Goal: Task Accomplishment & Management: Use online tool/utility

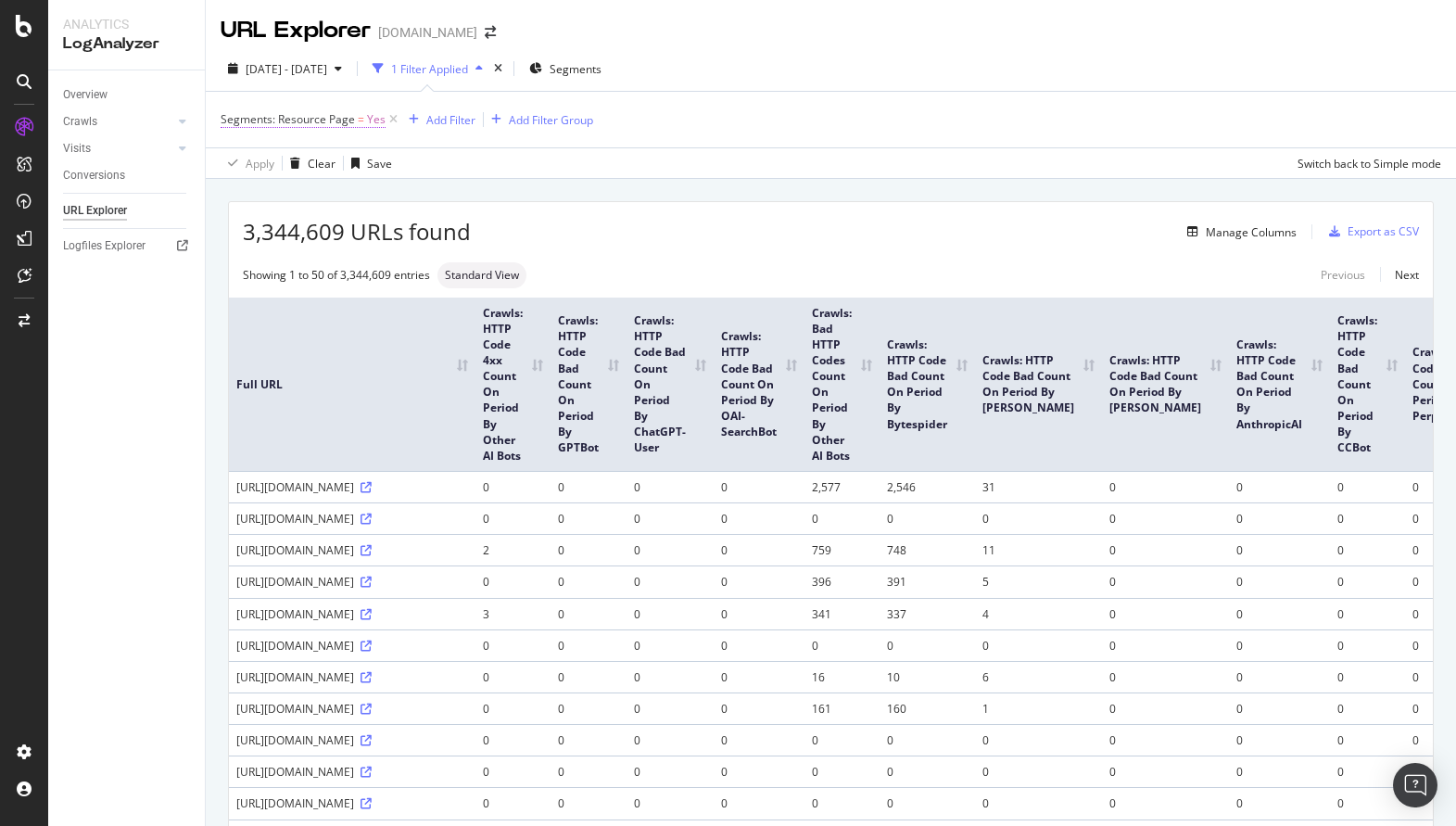
click at [334, 123] on span "Segments: Resource Page" at bounding box center [287, 119] width 134 height 16
click at [260, 167] on icon at bounding box center [261, 163] width 13 height 11
click at [273, 222] on div "No" at bounding box center [340, 226] width 199 height 24
click at [426, 203] on div "Apply" at bounding box center [425, 203] width 29 height 16
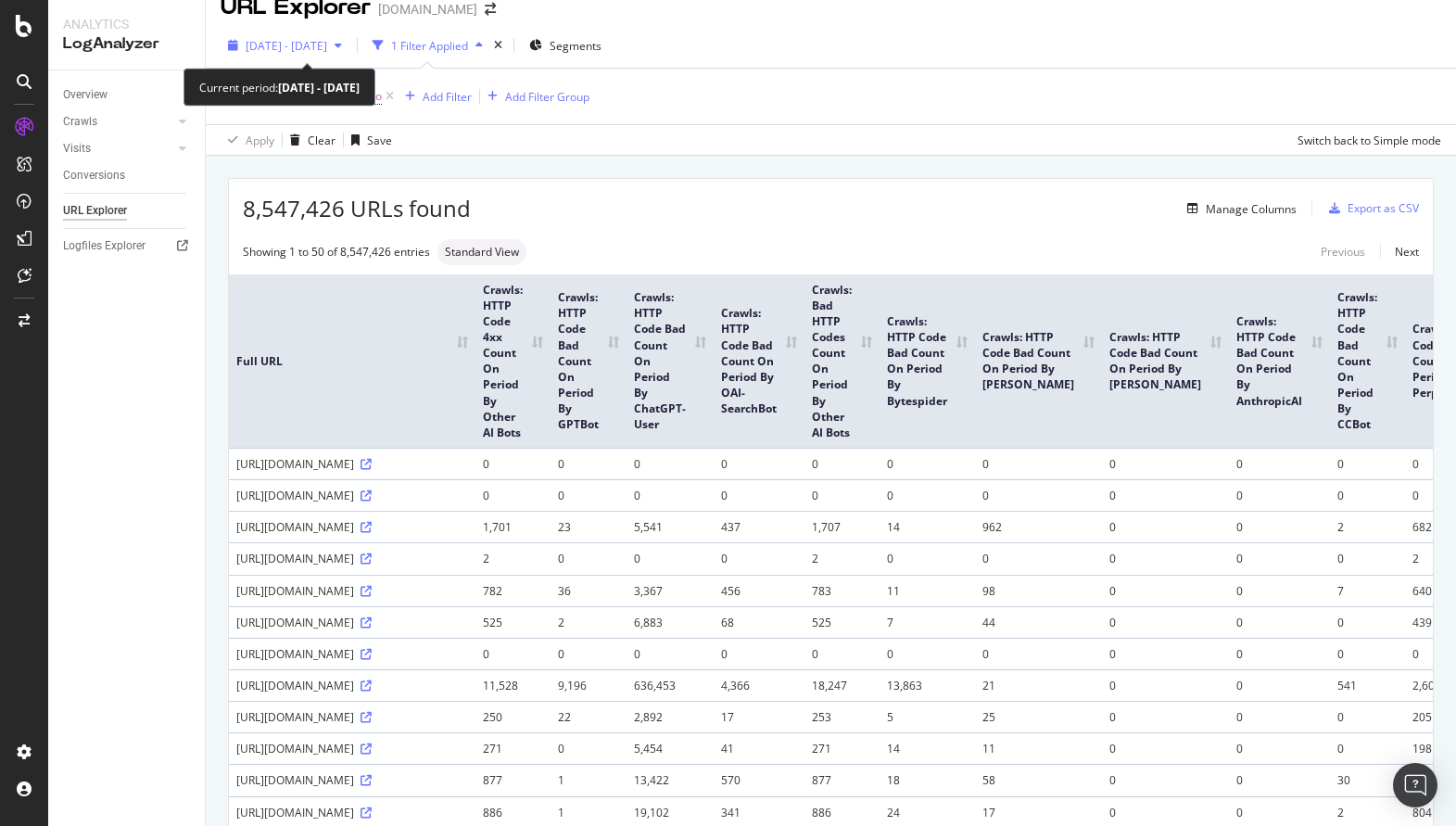
click at [317, 44] on span "[DATE] - [DATE]" at bounding box center [286, 46] width 81 height 16
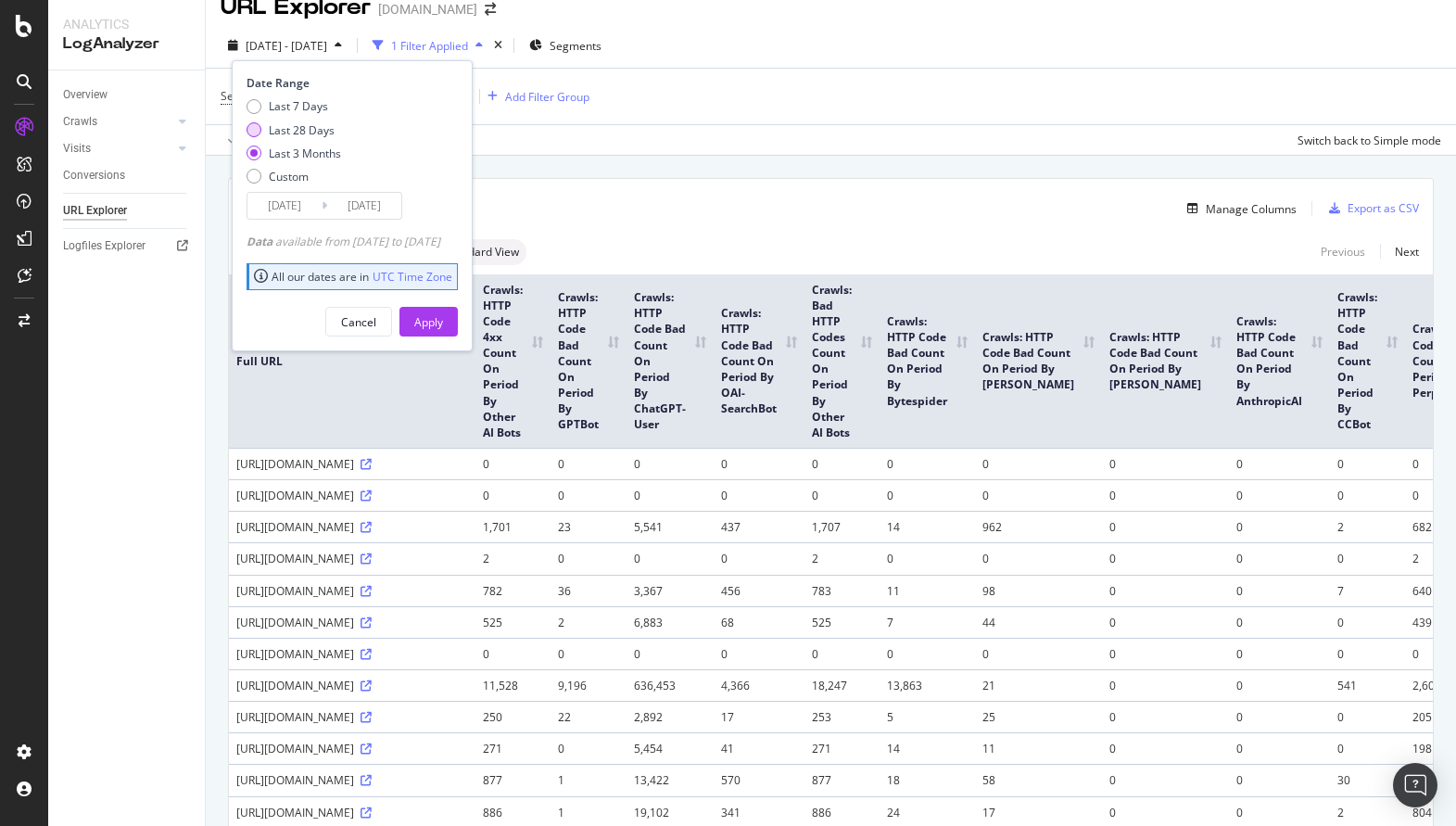
click at [318, 134] on div "Last 28 Days" at bounding box center [301, 130] width 66 height 16
type input "[DATE]"
click at [377, 327] on div "Cancel" at bounding box center [358, 322] width 35 height 16
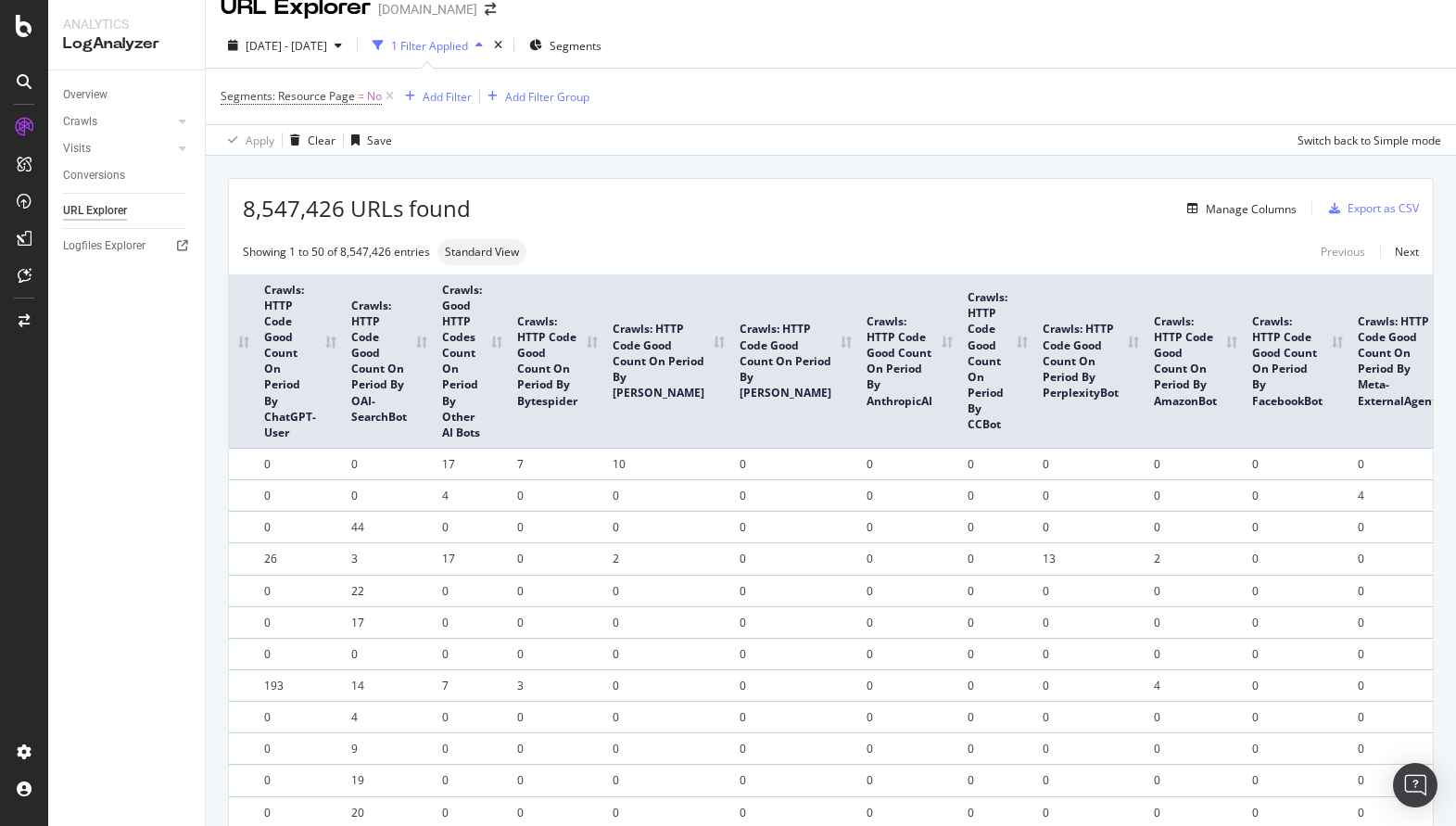
scroll to position [0, 2165]
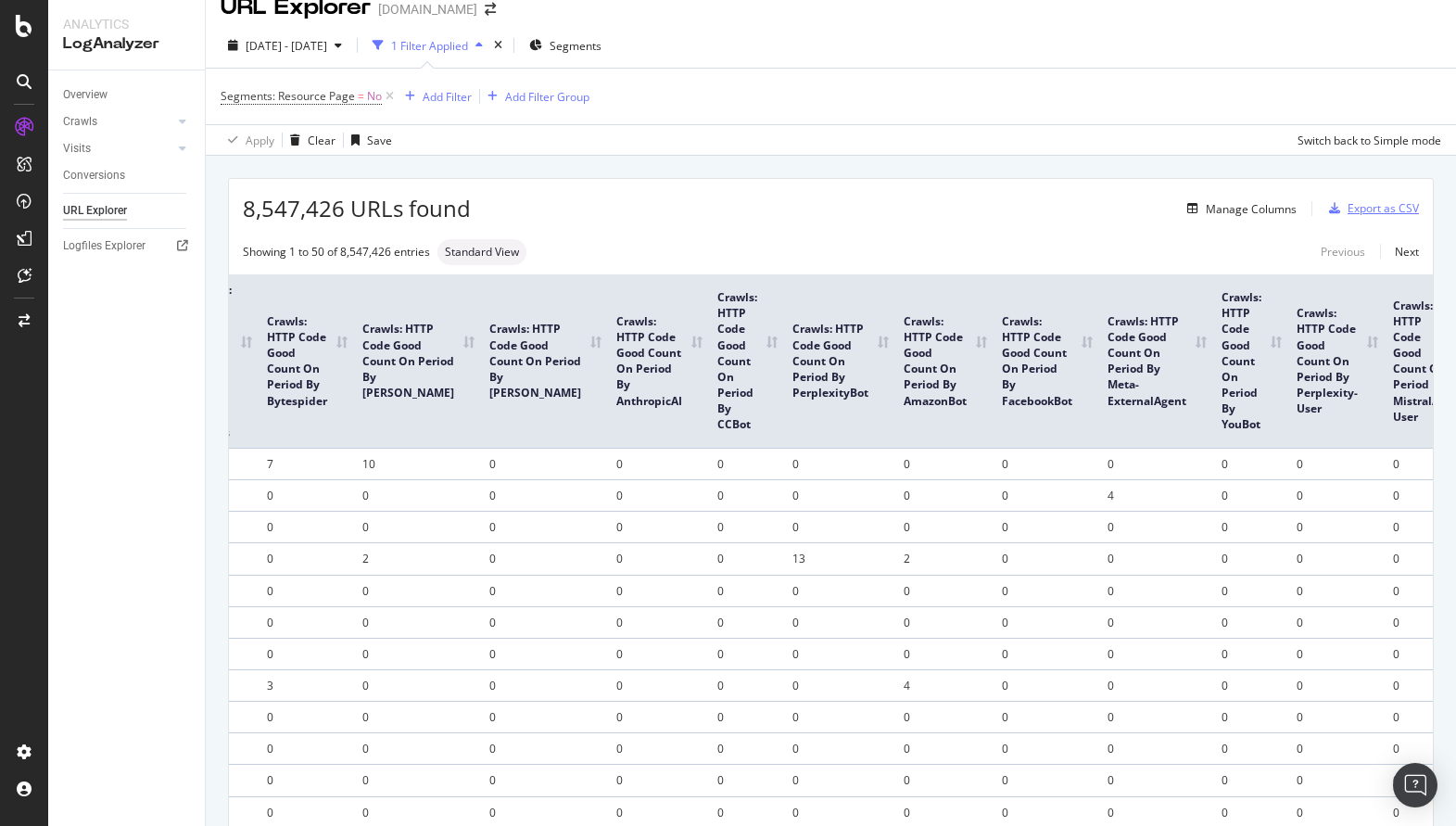
click at [1375, 206] on div "Export as CSV" at bounding box center [1383, 208] width 72 height 16
click at [1370, 211] on div "Export as CSV" at bounding box center [1383, 208] width 72 height 16
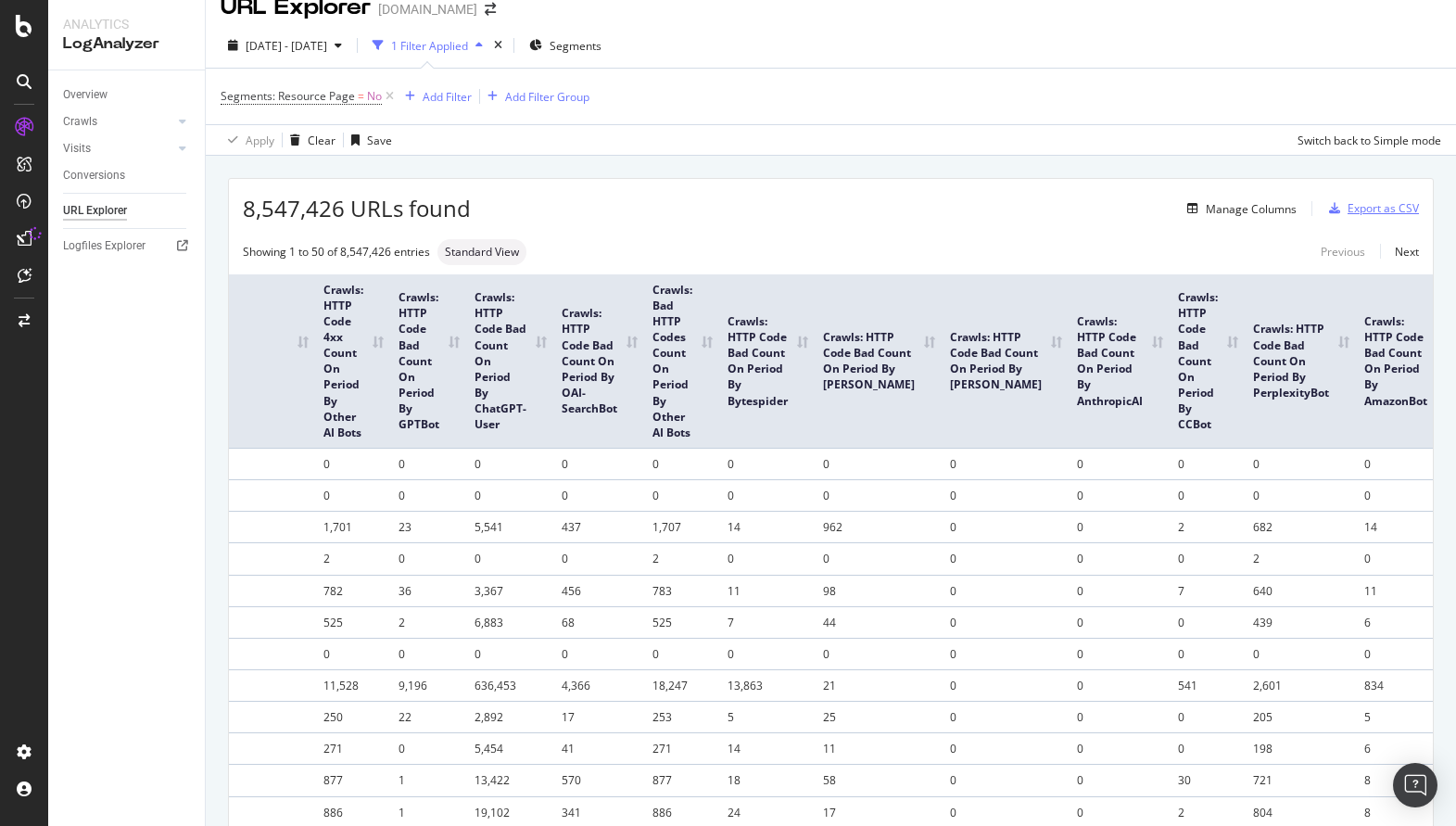
scroll to position [0, 0]
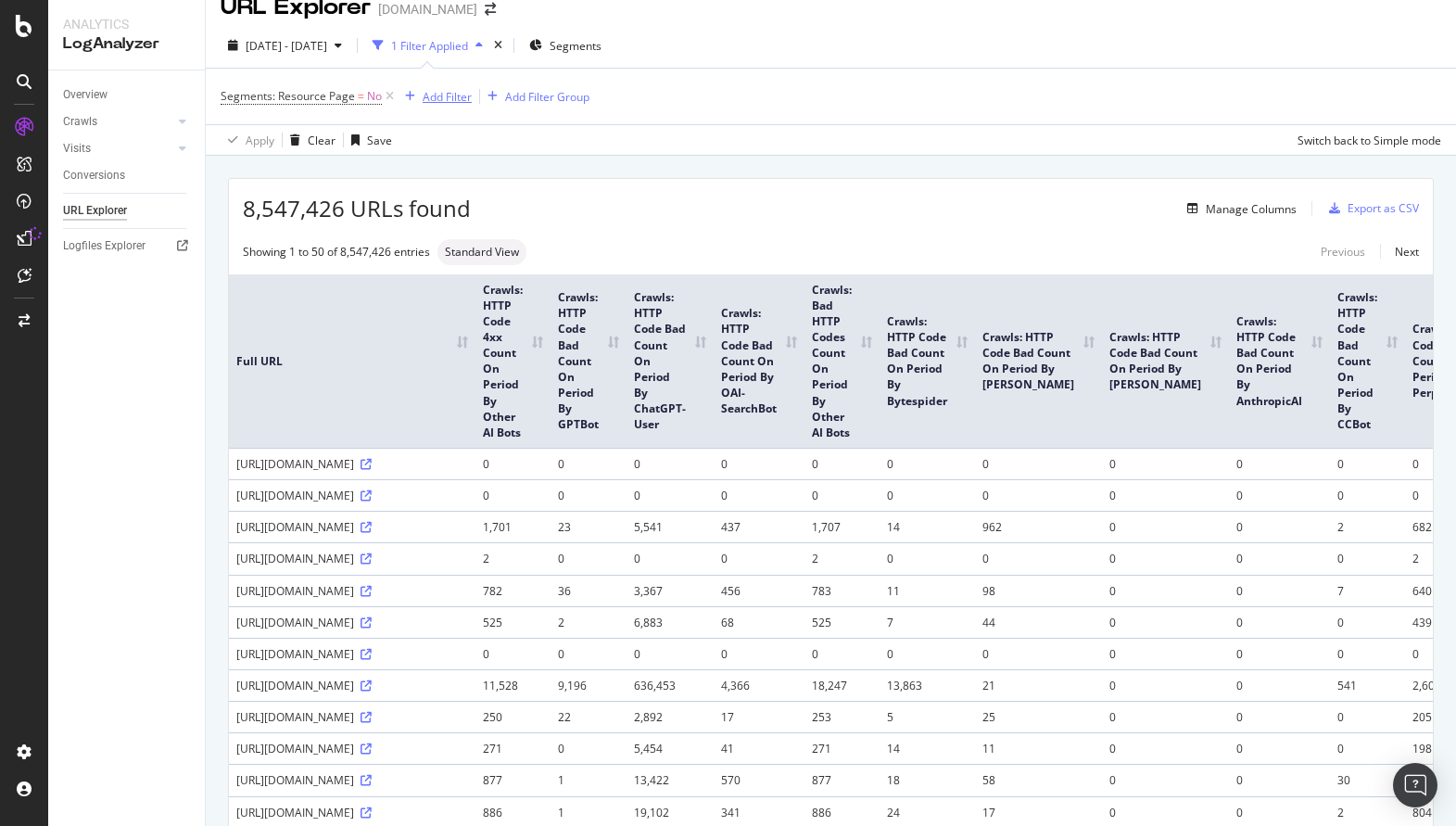
click at [435, 102] on div "Add Filter" at bounding box center [446, 97] width 49 height 16
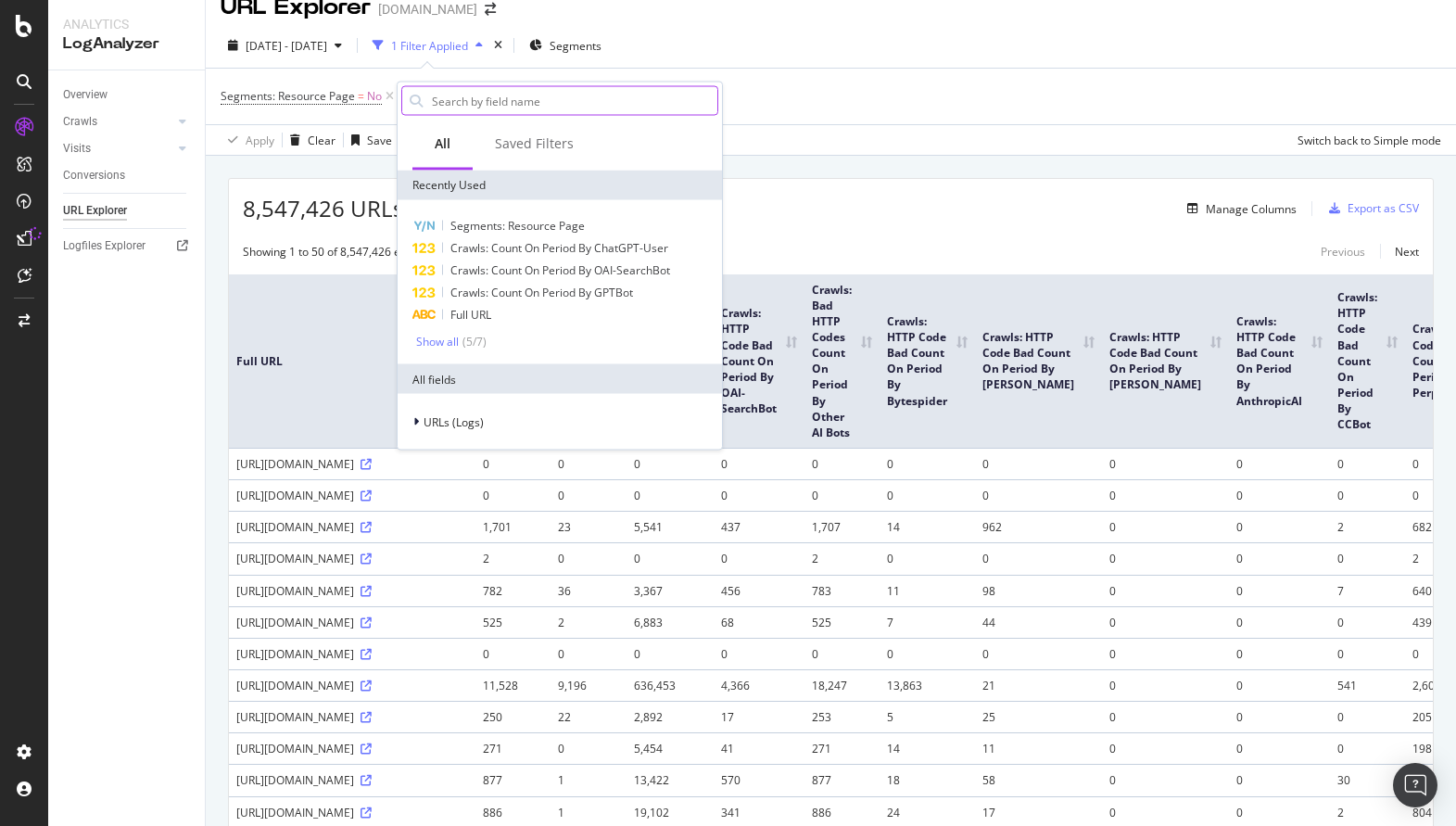
click at [497, 102] on input "text" at bounding box center [573, 101] width 287 height 28
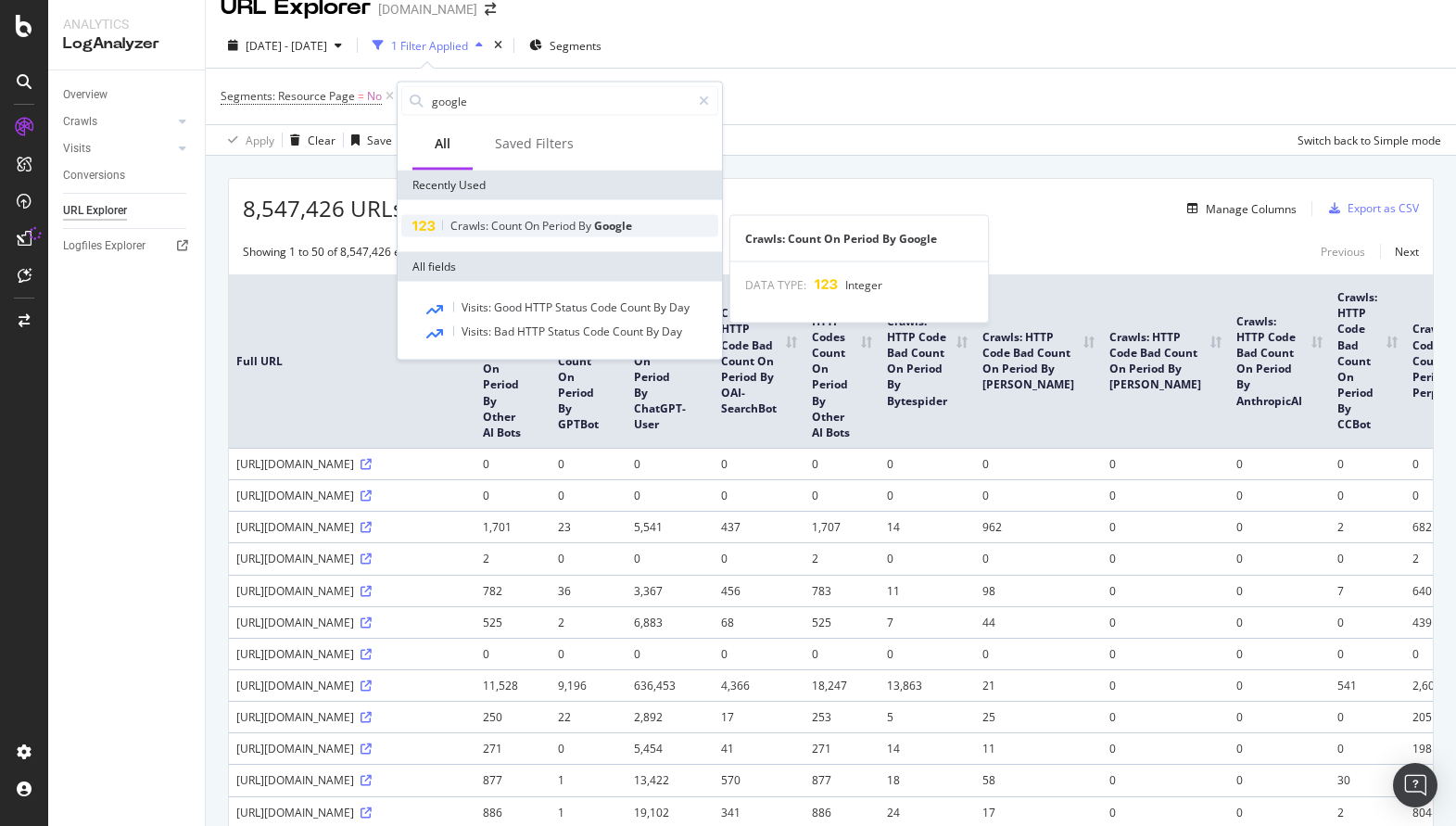
type input "google"
click at [562, 227] on span "Period" at bounding box center [561, 226] width 36 height 16
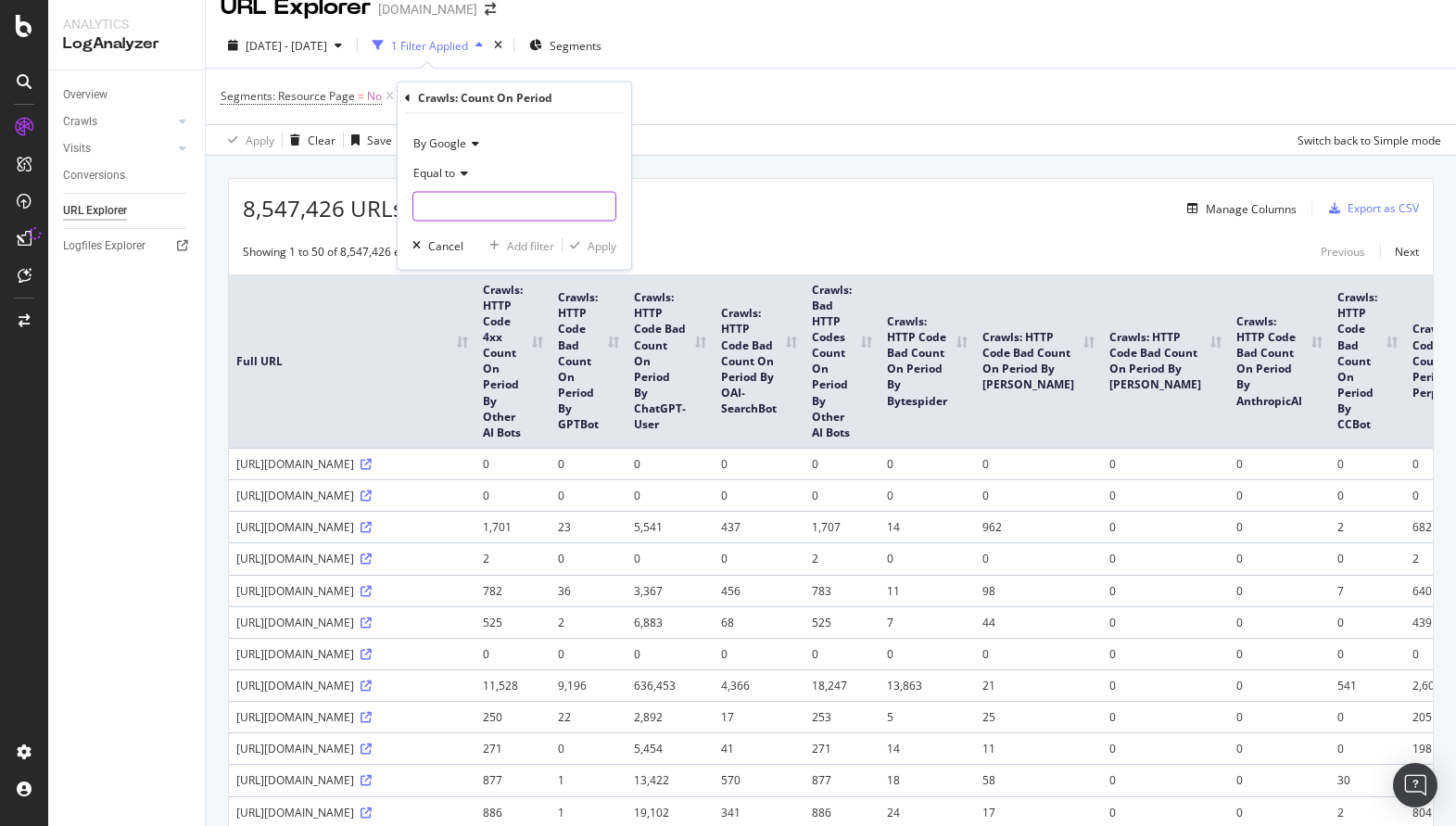
click at [530, 204] on input "number" at bounding box center [514, 207] width 204 height 30
click at [451, 183] on div "Equal to" at bounding box center [514, 173] width 204 height 30
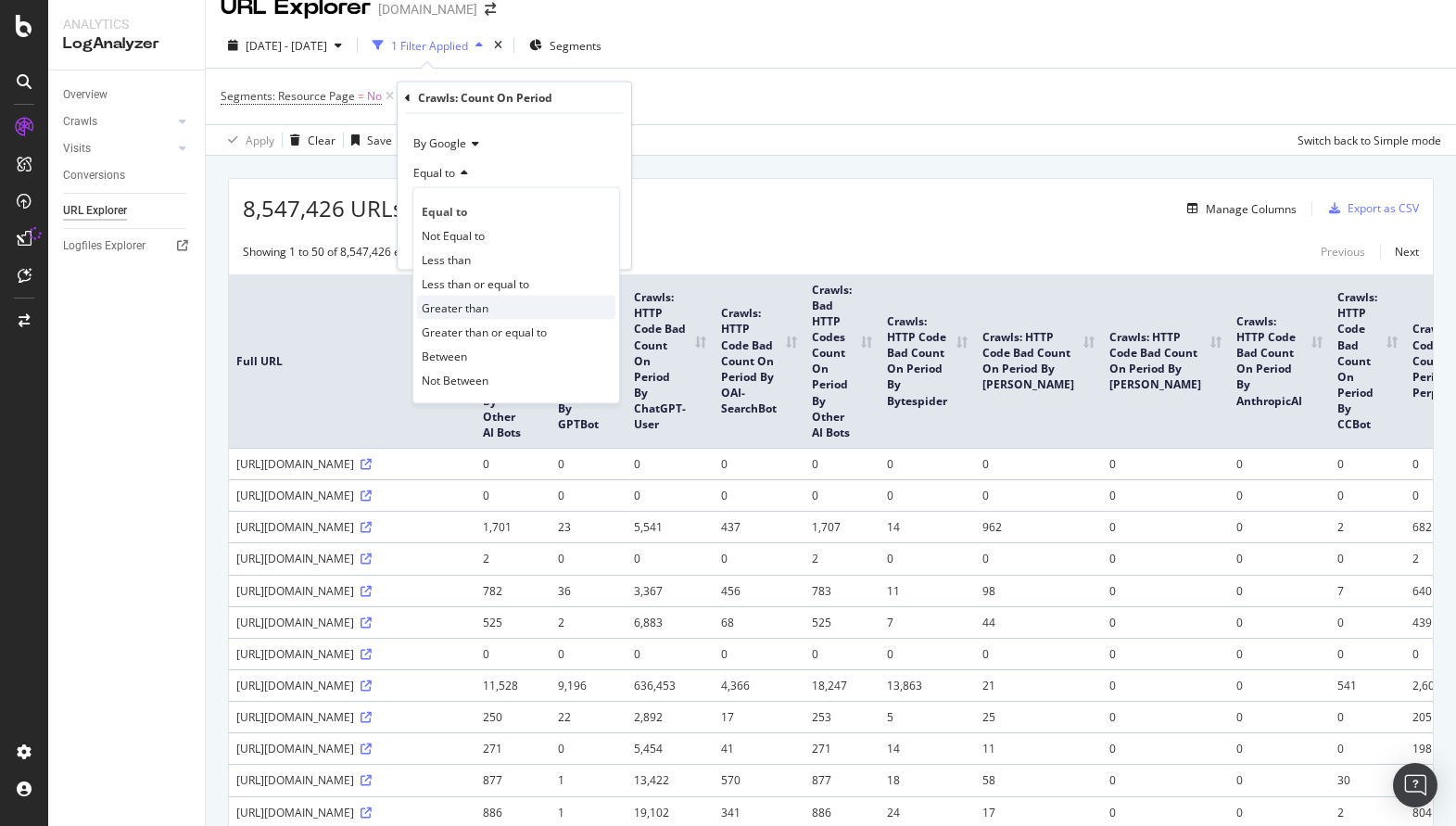
click at [475, 301] on span "Greater than" at bounding box center [454, 307] width 67 height 16
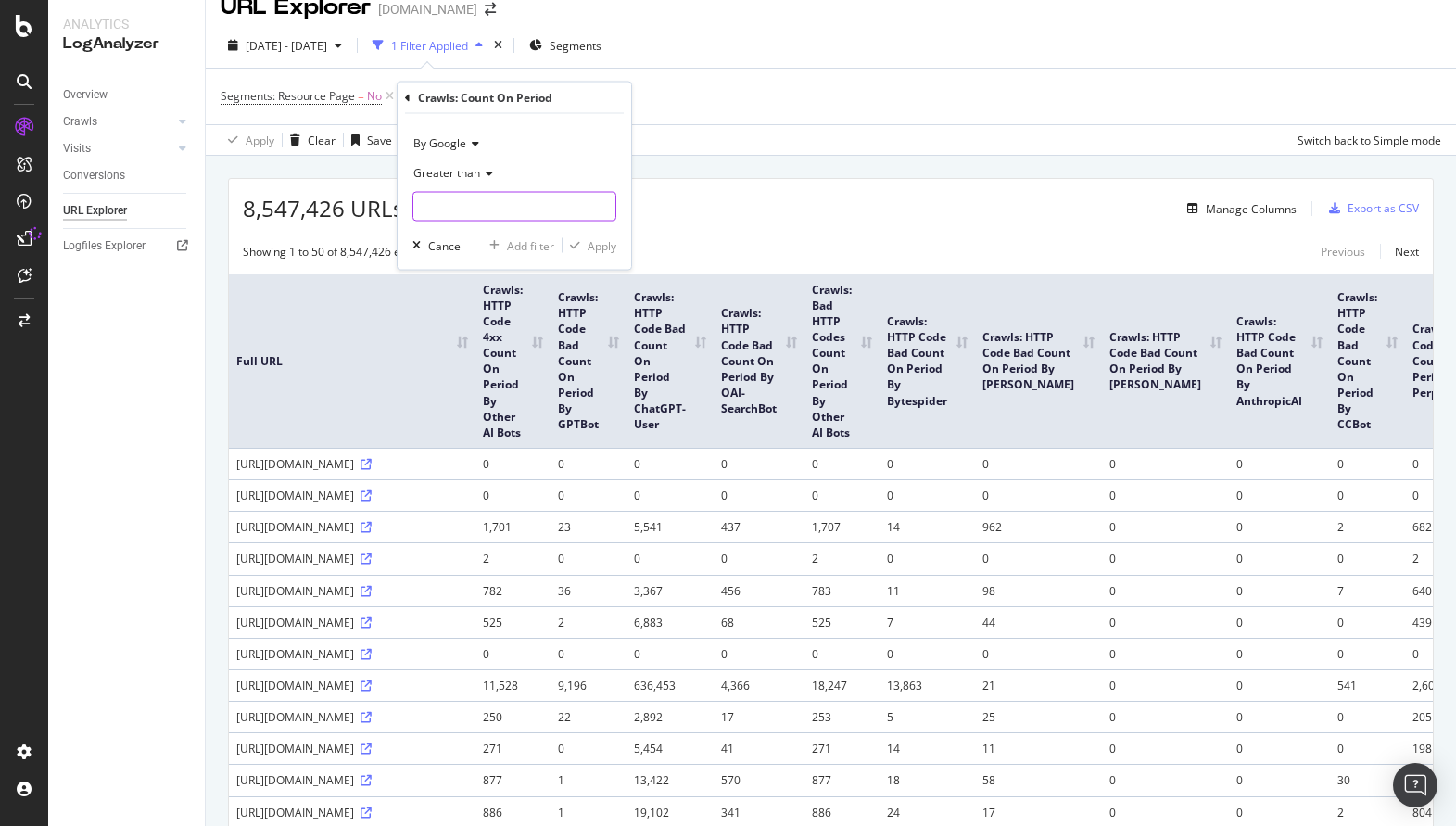
click at [488, 209] on input "number" at bounding box center [514, 207] width 204 height 30
type input "1000"
click at [600, 242] on div "Apply" at bounding box center [601, 246] width 29 height 16
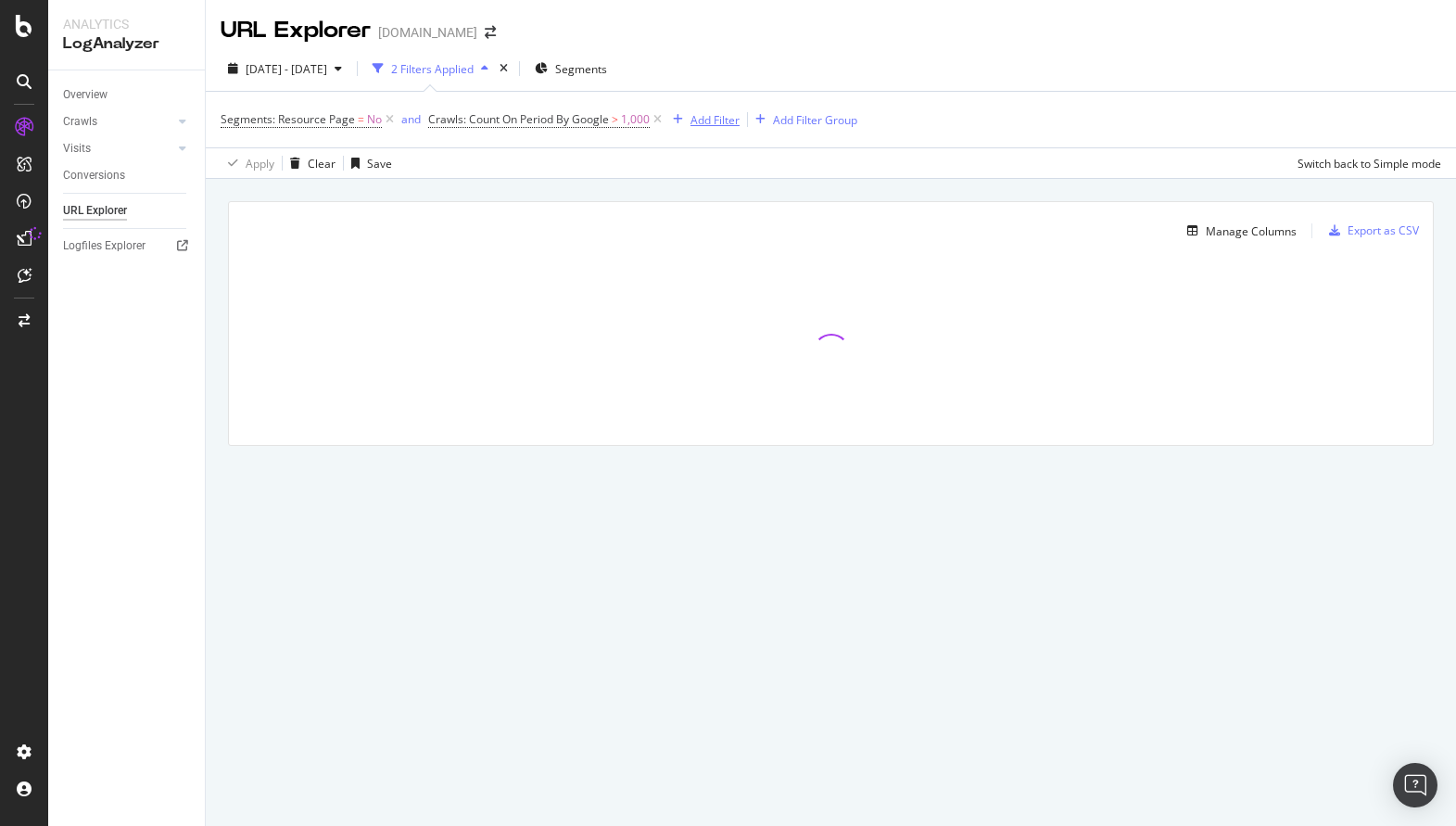
click at [695, 122] on div "Add Filter" at bounding box center [715, 120] width 49 height 16
click at [525, 177] on div "Apply Clear Save Switch back to Simple mode" at bounding box center [831, 162] width 1250 height 31
click at [702, 122] on div "Add Filter" at bounding box center [715, 120] width 49 height 16
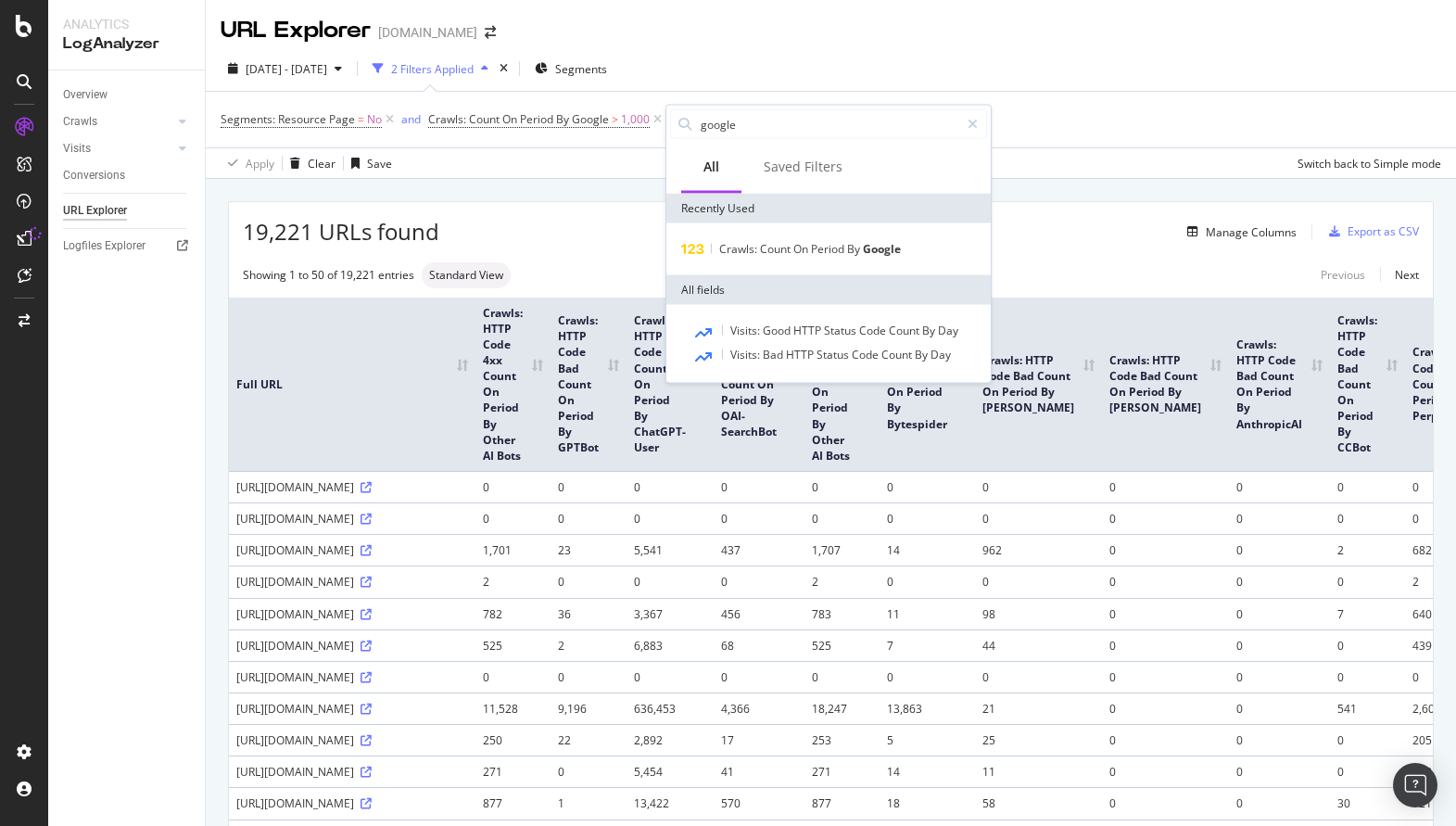
type input "u"
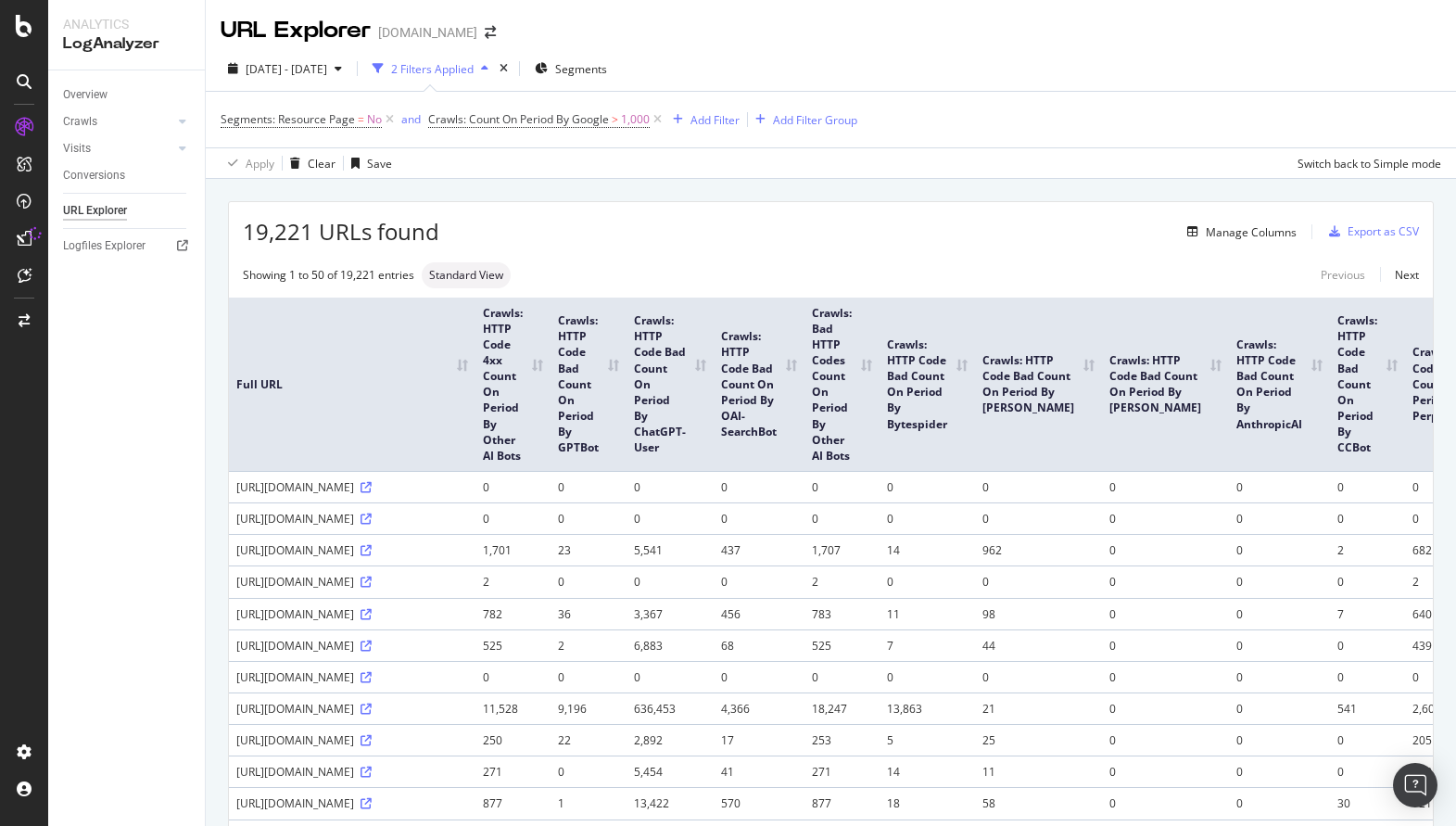
click at [1396, 232] on div "Export as CSV" at bounding box center [1383, 232] width 72 height 16
click at [700, 117] on div "Add Filter" at bounding box center [715, 120] width 49 height 16
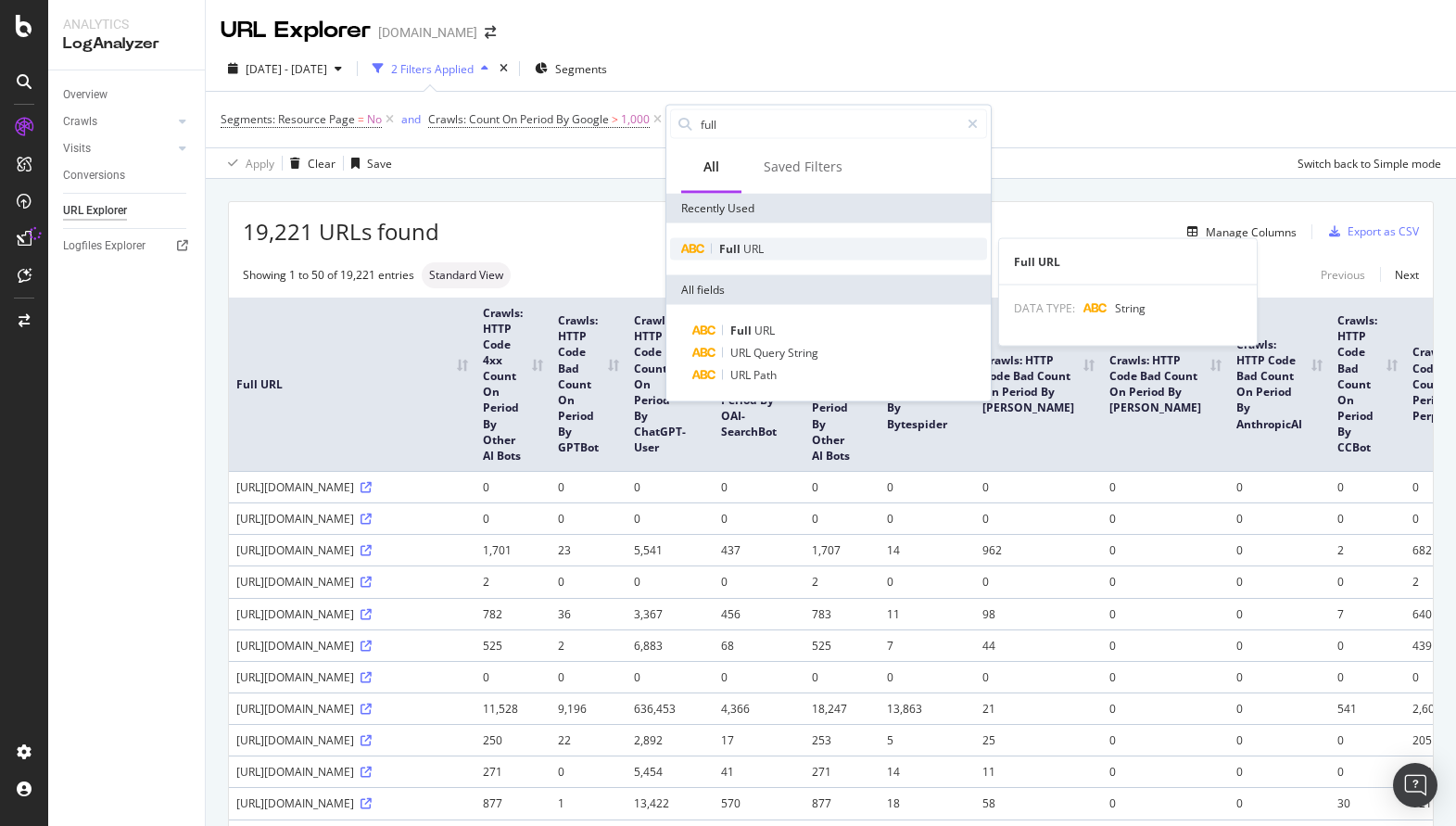
type input "full"
click at [798, 254] on div "Full URL" at bounding box center [828, 249] width 317 height 22
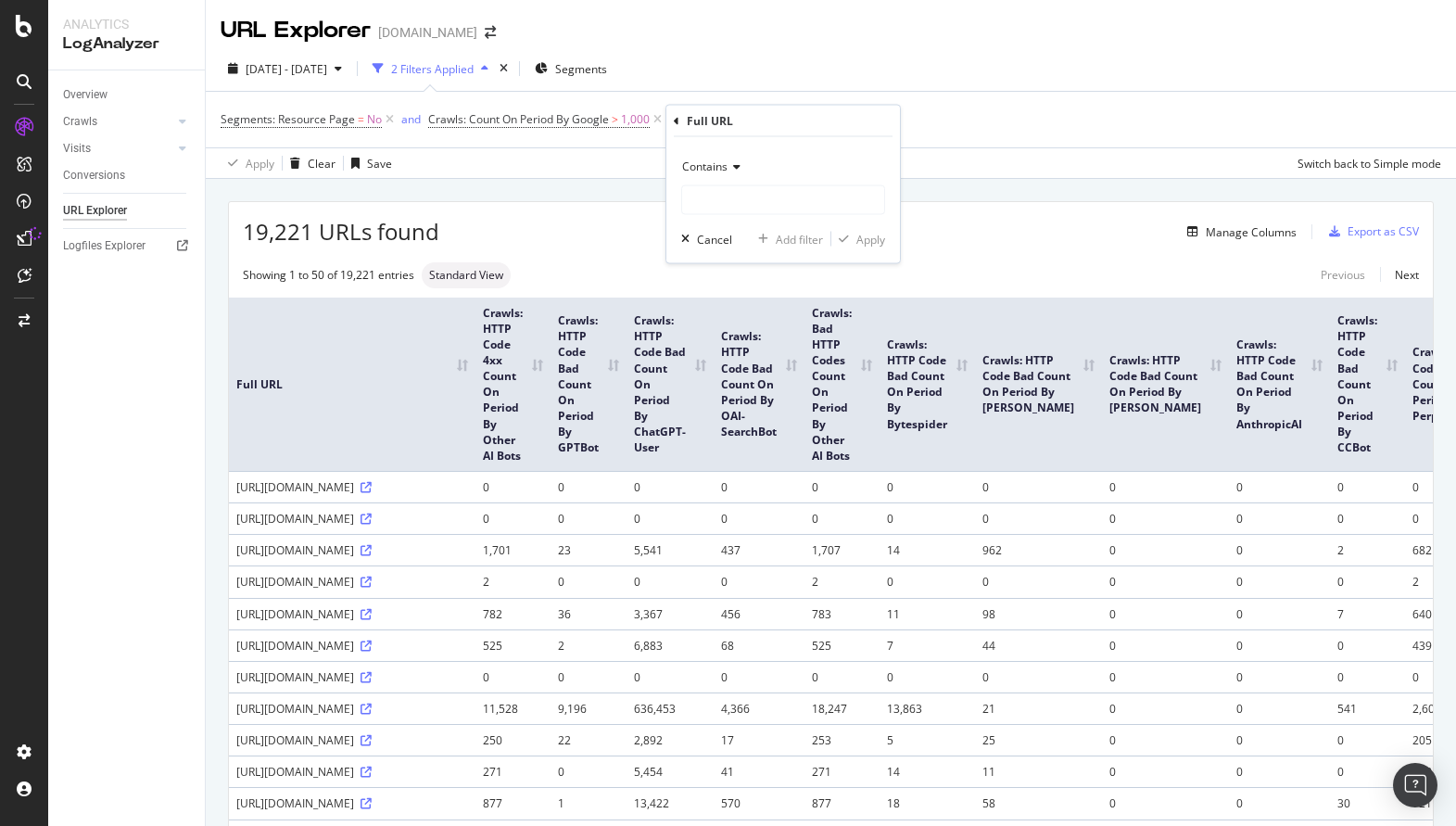
click at [729, 172] on icon at bounding box center [733, 166] width 13 height 11
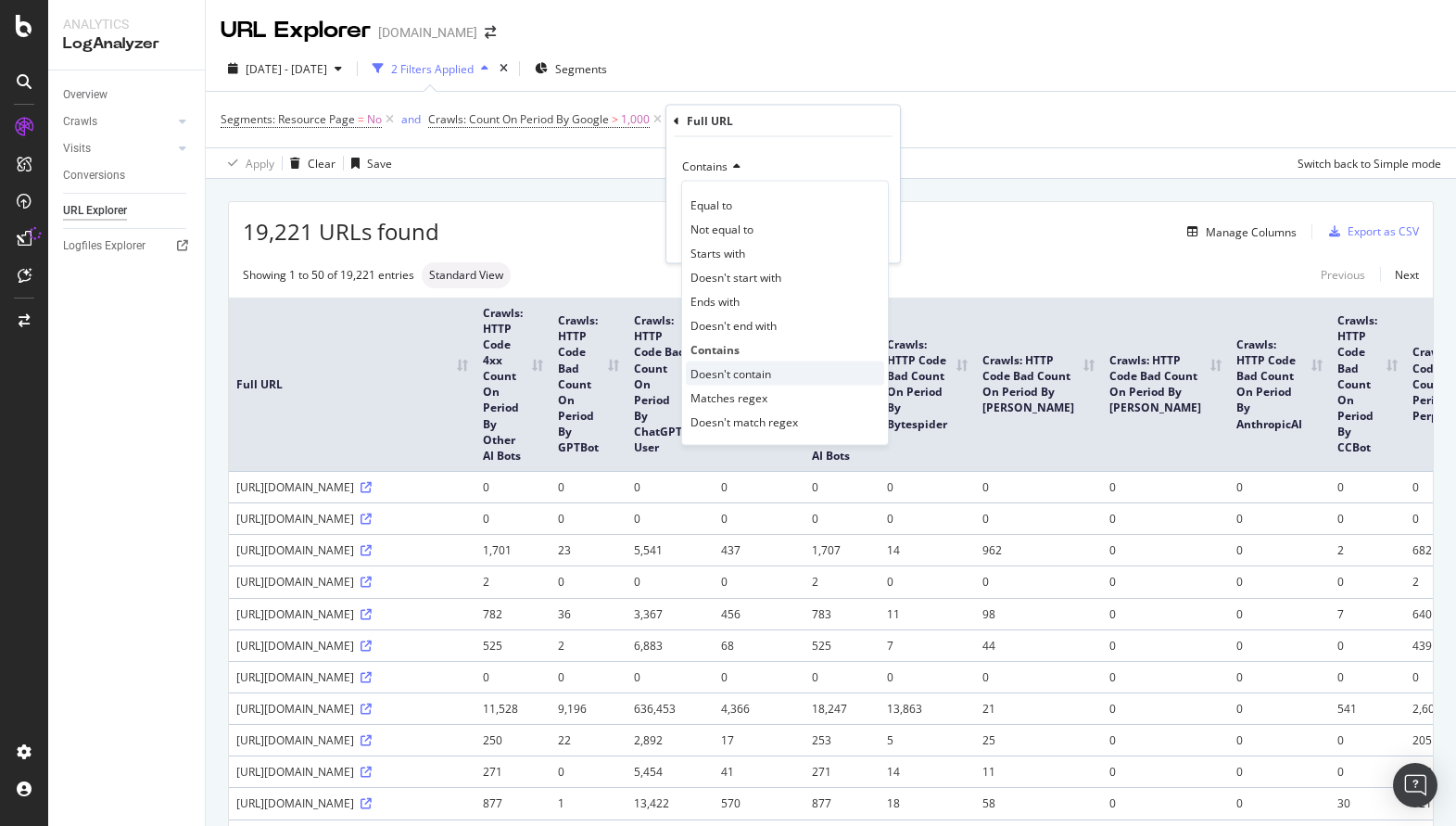
click at [753, 370] on span "Doesn't contain" at bounding box center [730, 373] width 81 height 16
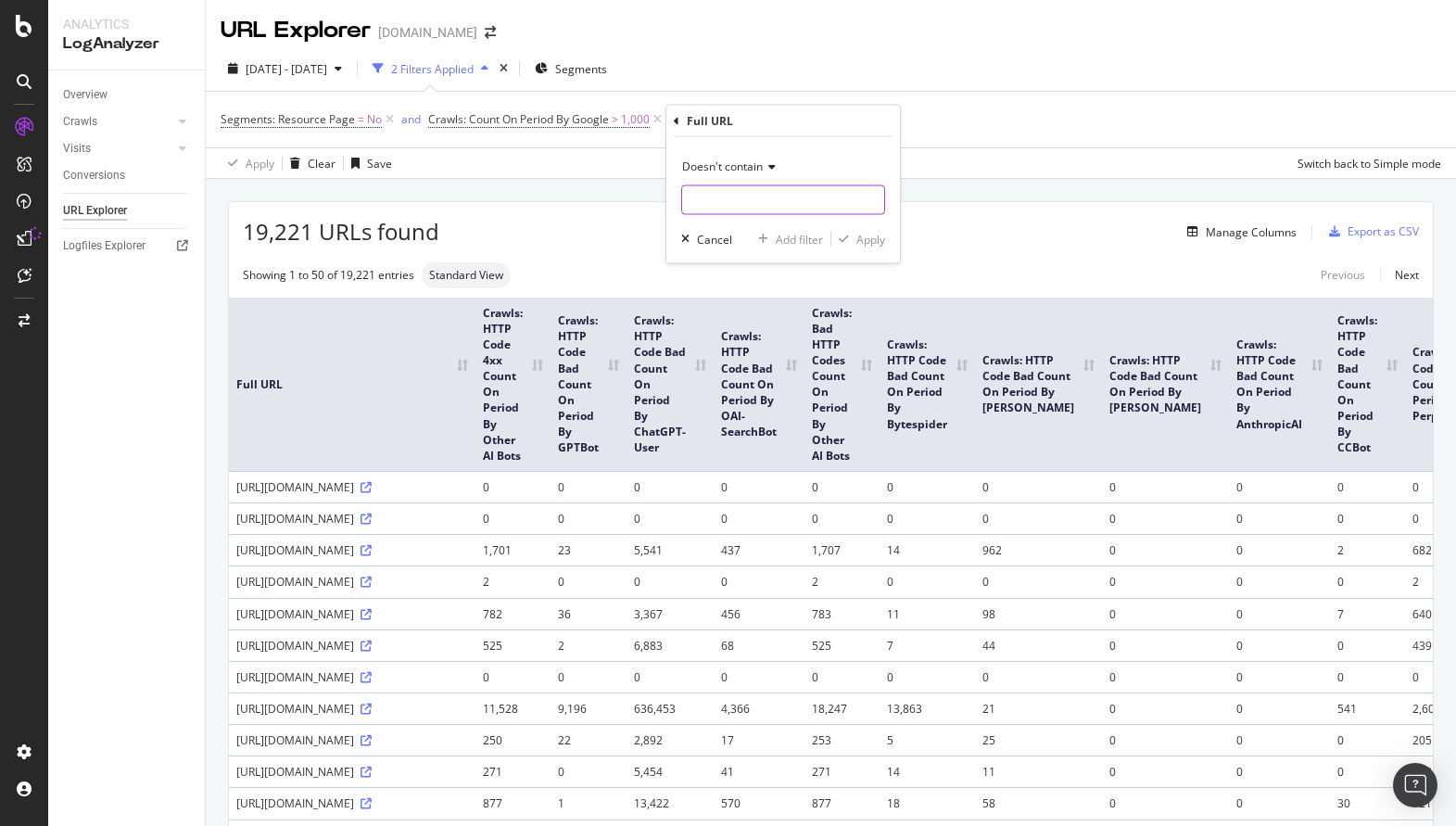
click at [734, 194] on input "text" at bounding box center [782, 201] width 202 height 30
type input "utm"
click at [865, 235] on div "Apply" at bounding box center [871, 239] width 29 height 16
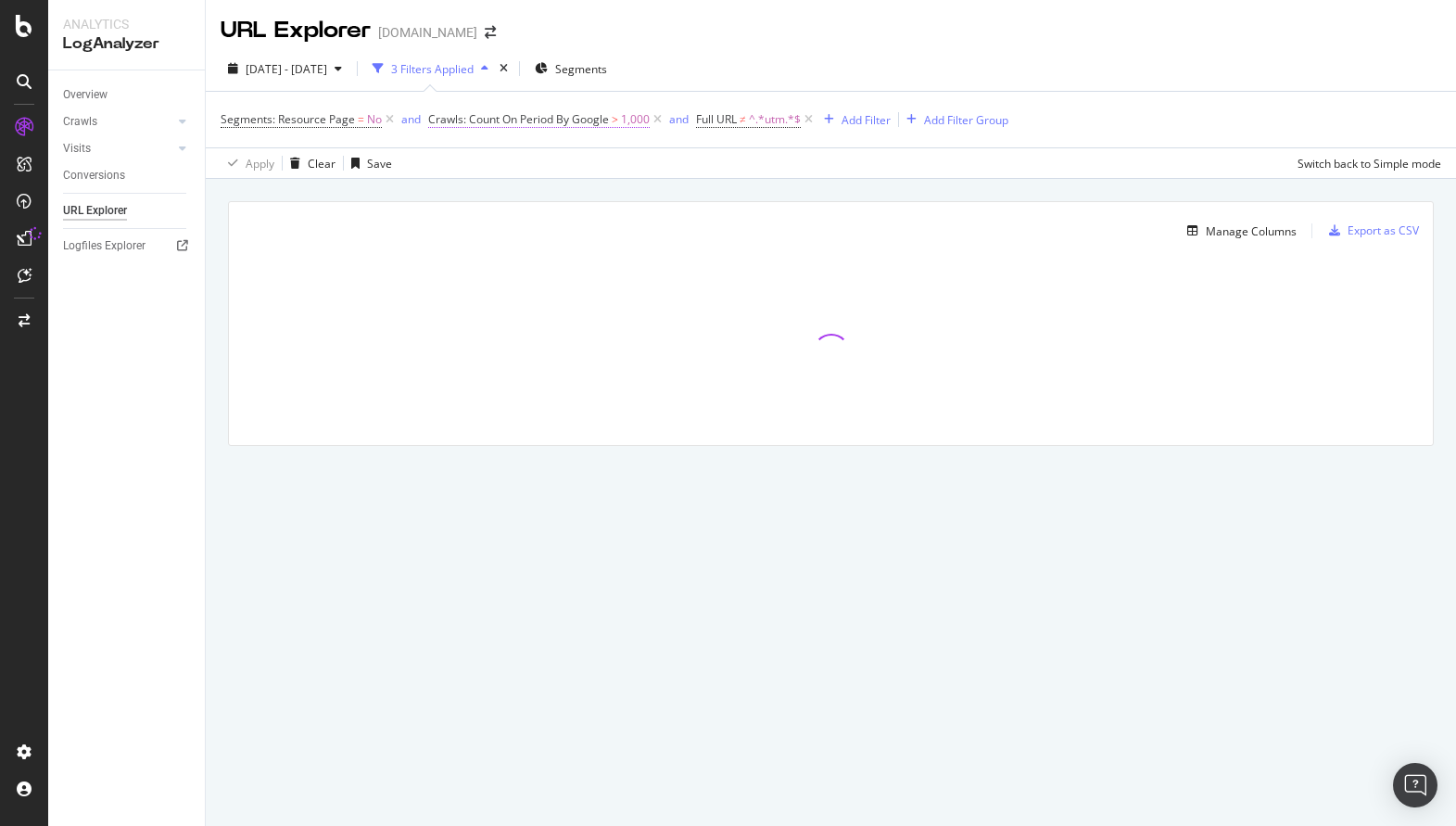
click at [558, 121] on span "Crawls: Count On Period By Google" at bounding box center [519, 119] width 181 height 16
click at [496, 223] on input "1000" at bounding box center [545, 228] width 204 height 30
type input "100"
click at [625, 264] on div "Apply" at bounding box center [632, 265] width 29 height 16
click at [694, 186] on div "Manage Columns Export as CSV Full URL Crawls: HTTP Code 4xx Count On Period By …" at bounding box center [831, 345] width 1250 height 332
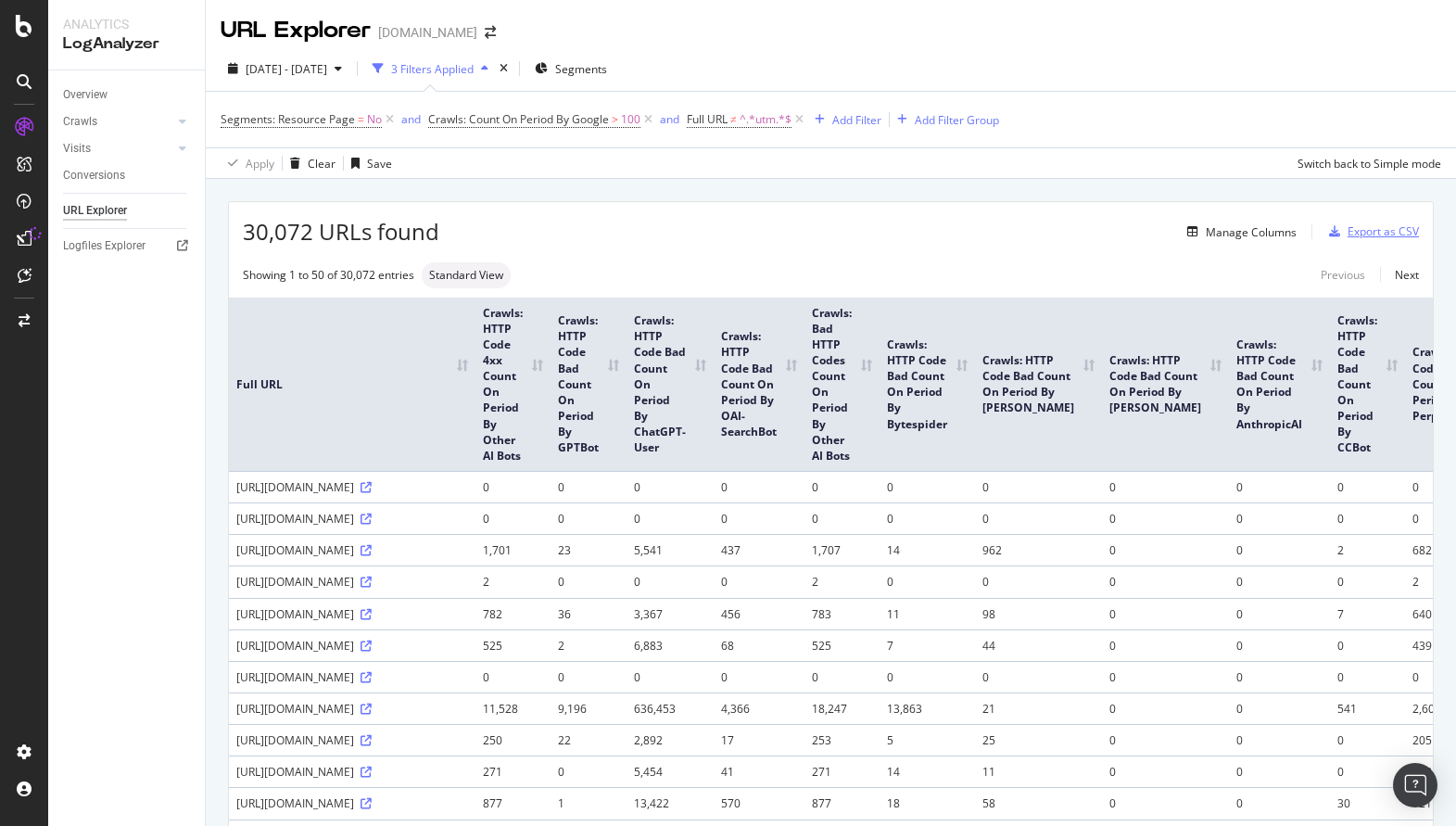
click at [1376, 235] on div "Export as CSV" at bounding box center [1383, 232] width 72 height 16
